Goal: Communication & Community: Ask a question

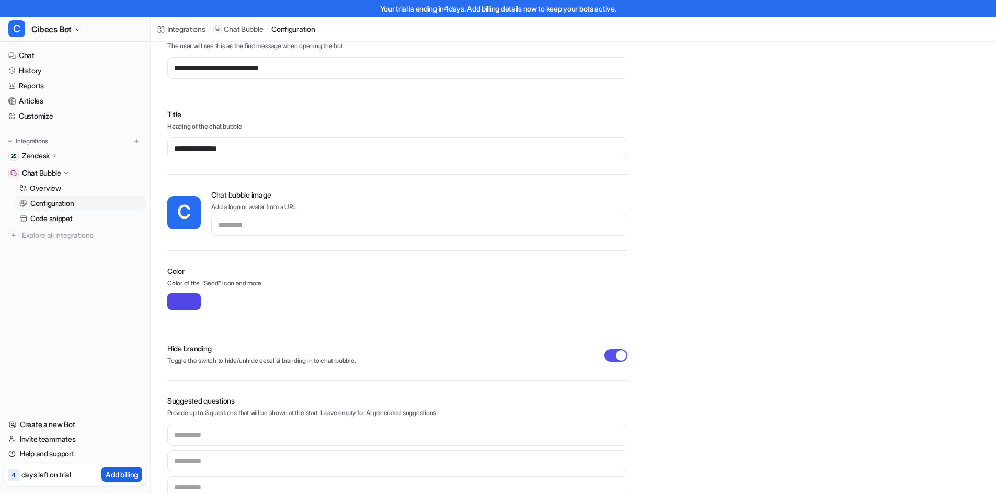
scroll to position [159, 0]
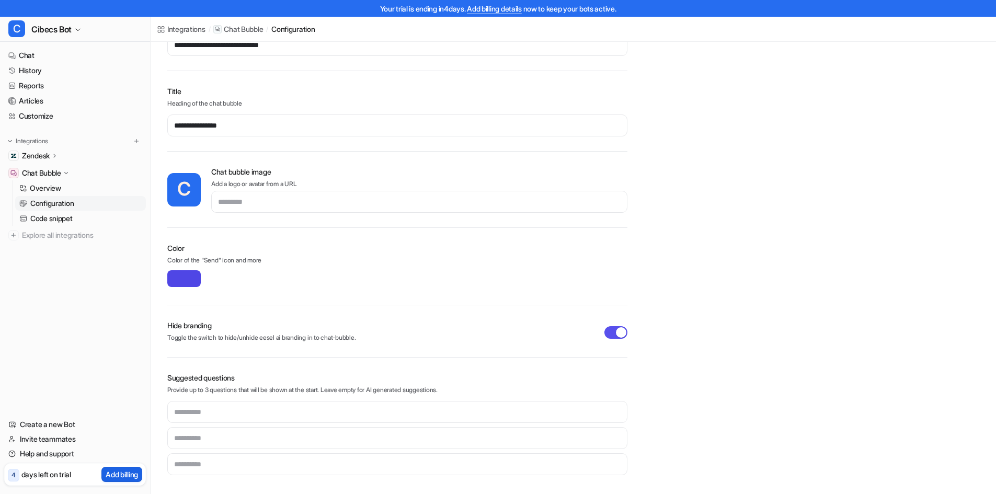
click at [124, 472] on p "Add billing" at bounding box center [122, 474] width 32 height 11
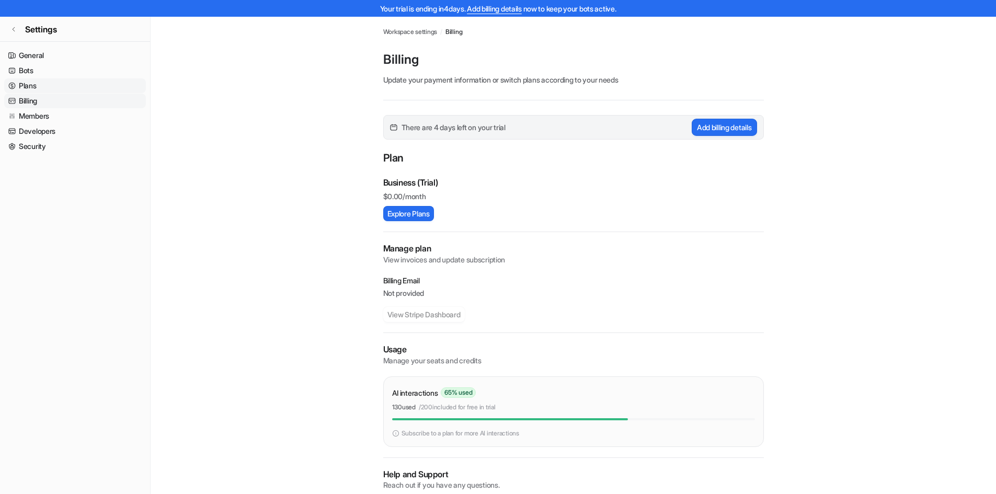
click at [43, 87] on link "Plans" at bounding box center [75, 85] width 142 height 15
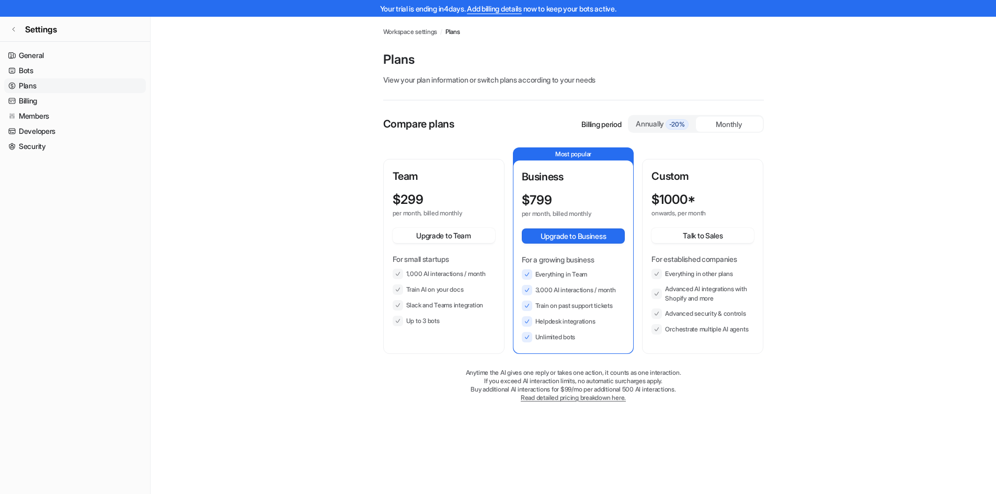
click at [736, 119] on div "Monthly" at bounding box center [729, 124] width 67 height 15
click at [662, 122] on div "Annually -20%" at bounding box center [662, 123] width 59 height 11
click at [714, 123] on div "Monthly" at bounding box center [729, 124] width 67 height 15
click at [718, 121] on div "Monthly" at bounding box center [729, 124] width 67 height 15
click at [724, 125] on div "Monthly" at bounding box center [729, 124] width 67 height 15
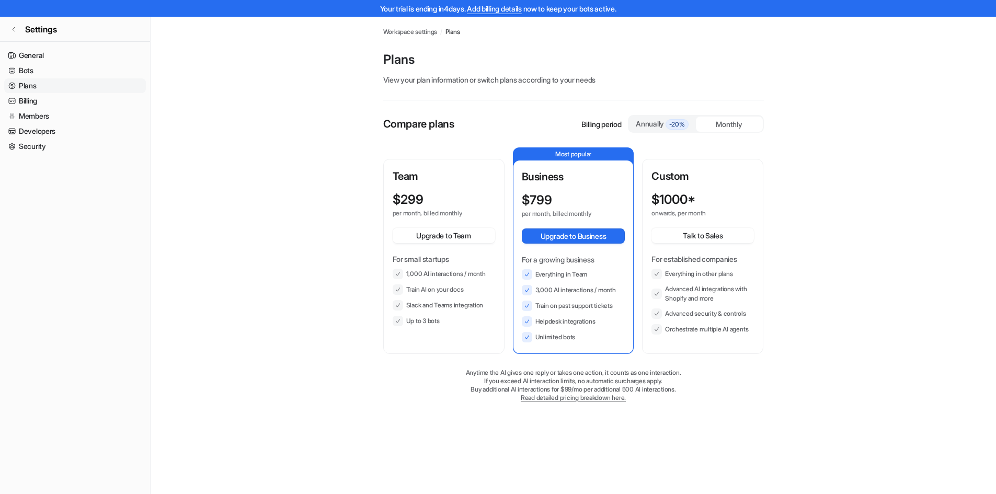
click at [659, 123] on div "Annually -20%" at bounding box center [662, 123] width 59 height 11
click at [734, 127] on div "Monthly" at bounding box center [729, 124] width 67 height 15
click at [429, 409] on div "Compare plans Billing period Annually -20% Monthly Team $ 299 per month, billed…" at bounding box center [573, 269] width 380 height 308
click at [435, 170] on p "Team" at bounding box center [443, 176] width 102 height 16
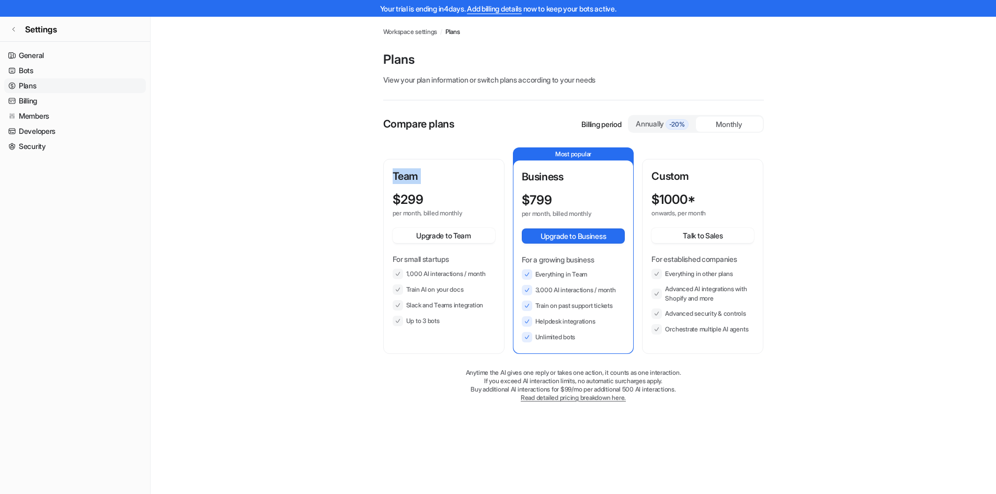
click at [435, 170] on p "Team" at bounding box center [443, 176] width 102 height 16
click at [443, 388] on p "Buy additional AI interactions for $99/mo per additional 500 AI interactions." at bounding box center [573, 389] width 380 height 8
click at [20, 31] on link "Settings" at bounding box center [75, 29] width 150 height 25
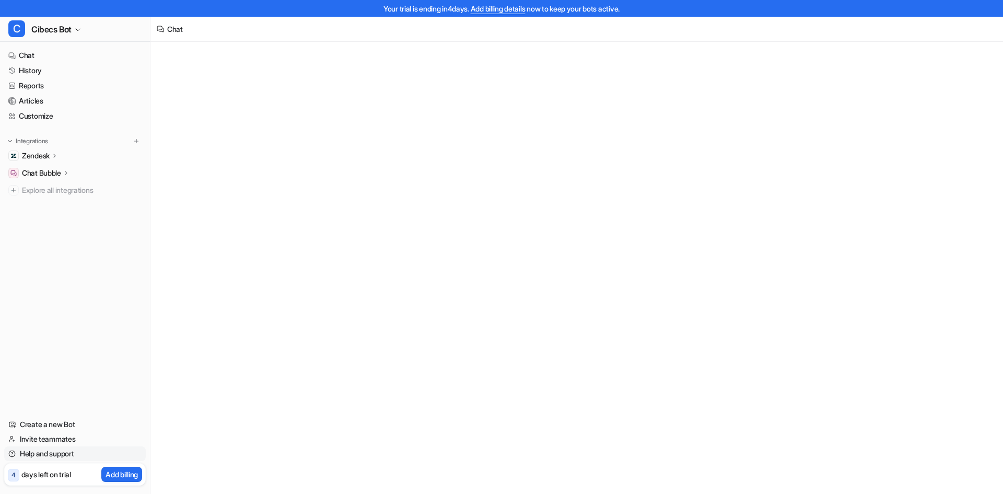
click at [47, 452] on link "Help and support" at bounding box center [75, 453] width 142 height 15
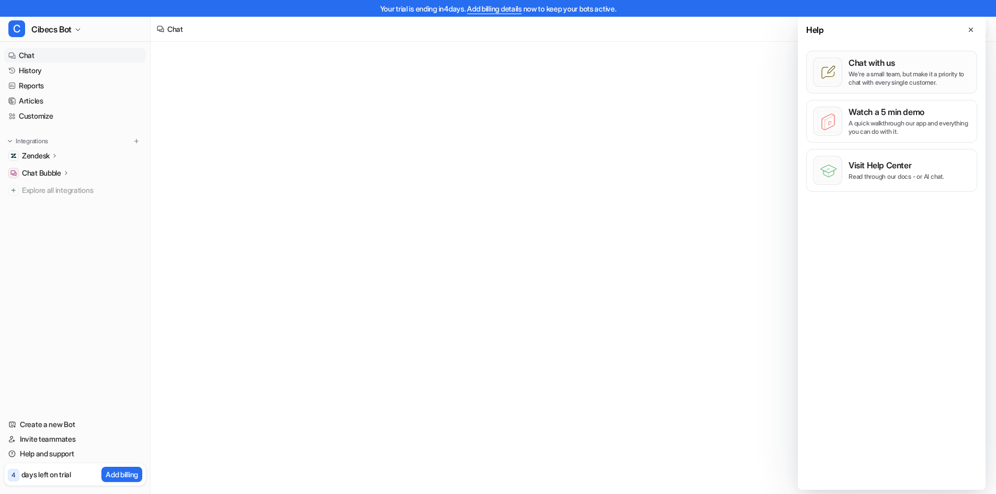
click at [907, 65] on p "Chat with us" at bounding box center [909, 62] width 122 height 10
type textarea "**********"
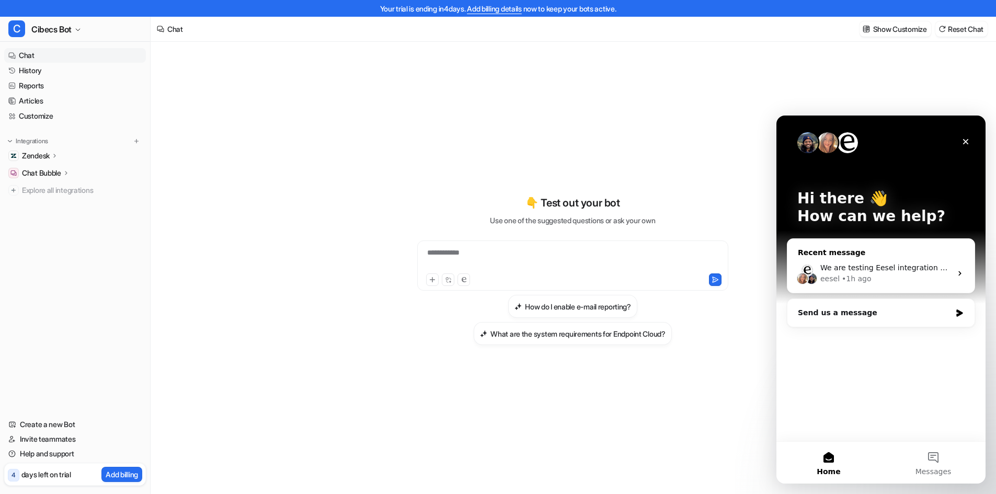
click at [879, 260] on div "We are testing Eesel integration with Zendesk and I have a couple of questions.…" at bounding box center [880, 273] width 187 height 39
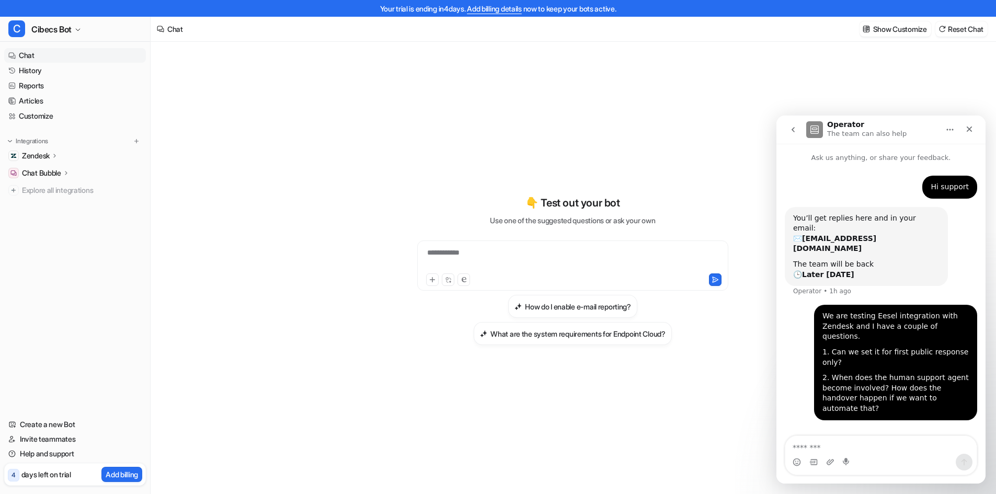
click at [828, 448] on textarea "Message…" at bounding box center [880, 445] width 191 height 18
type textarea "**********"
